Goal: Navigation & Orientation: Go to known website

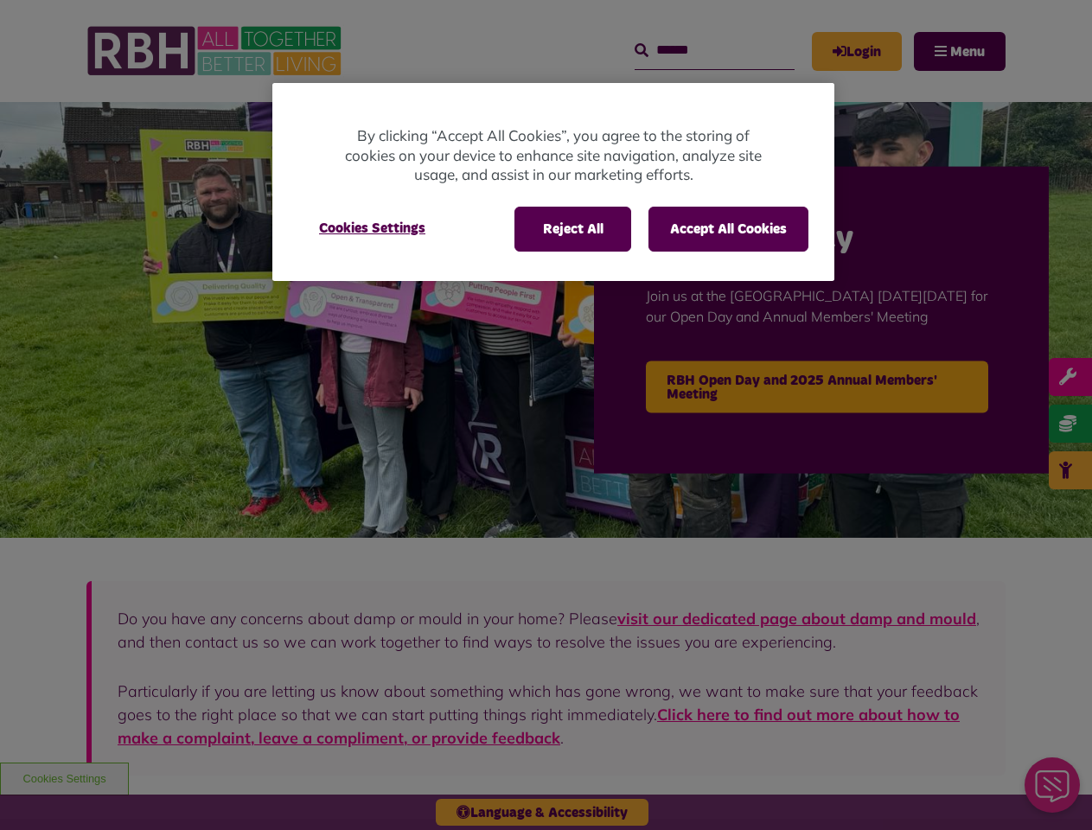
click at [546, 415] on div at bounding box center [546, 415] width 1092 height 830
click at [572, 229] on button "Reject All" at bounding box center [573, 229] width 117 height 45
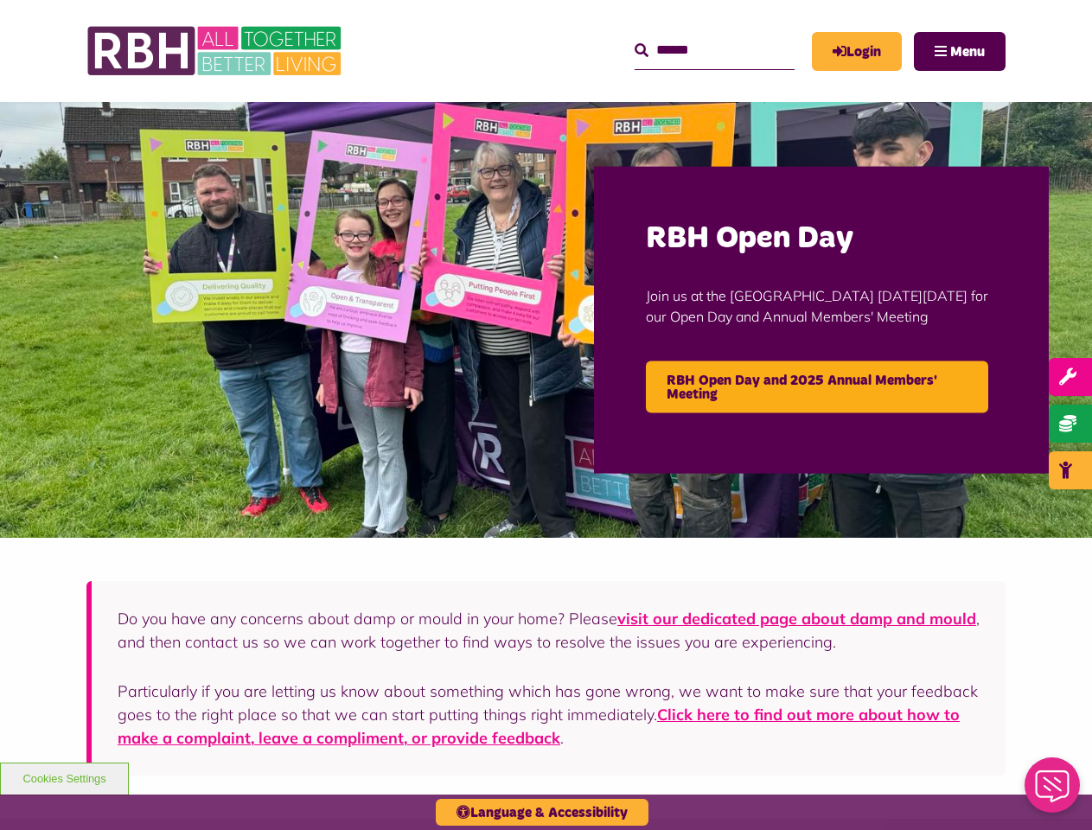
click at [372, 228] on img at bounding box center [546, 320] width 1092 height 436
